Goal: Transaction & Acquisition: Subscribe to service/newsletter

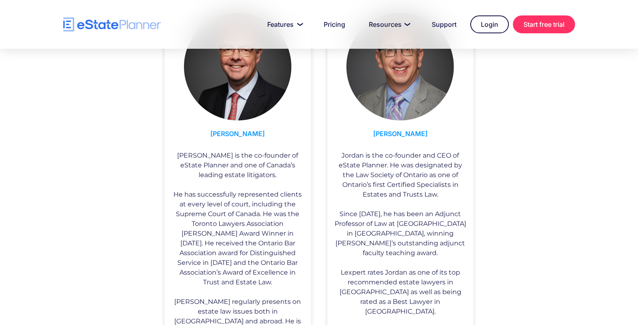
scroll to position [555, 0]
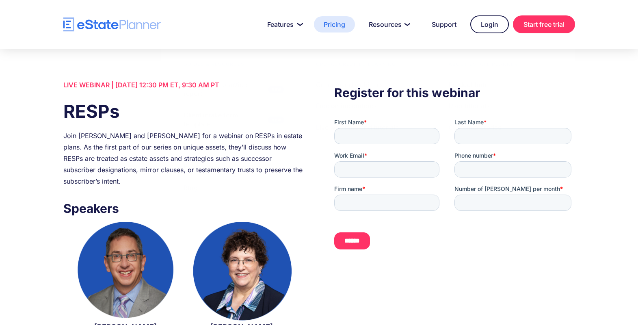
click at [331, 28] on link "Pricing" at bounding box center [334, 24] width 41 height 16
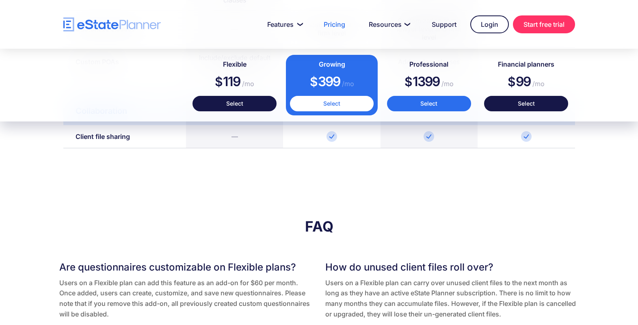
scroll to position [1435, 0]
